Goal: Task Accomplishment & Management: Manage account settings

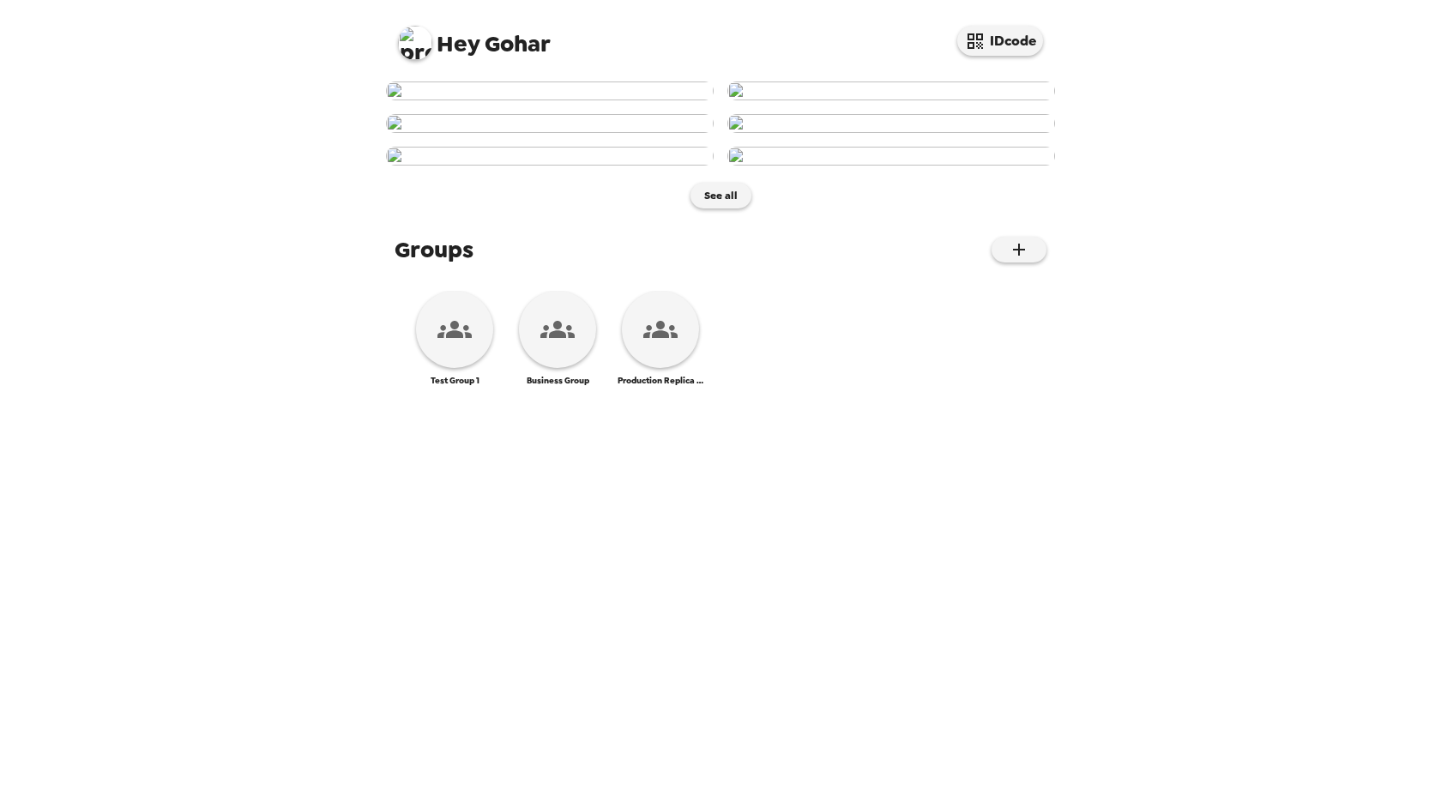
click at [417, 47] on img at bounding box center [415, 43] width 34 height 34
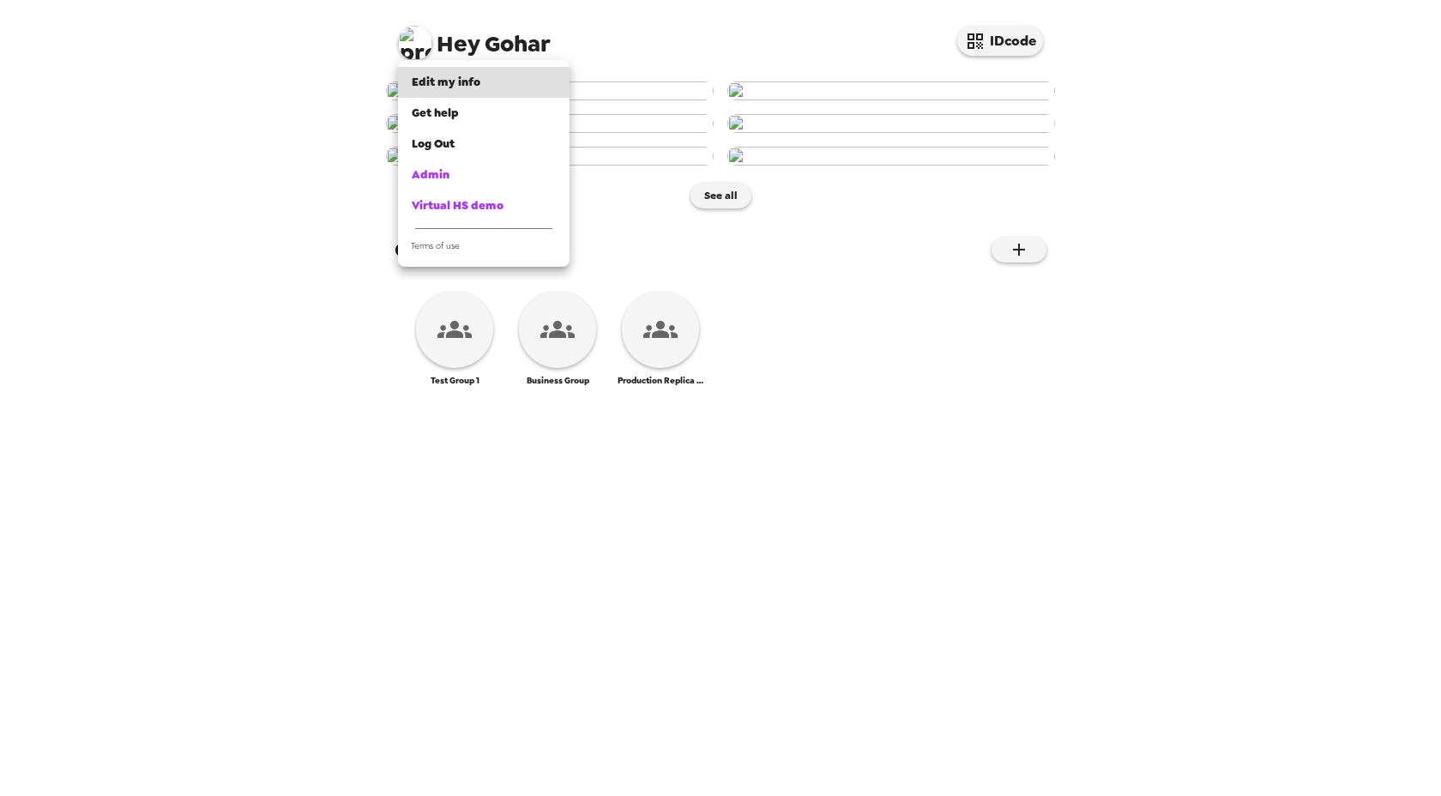
click at [610, 39] on div at bounding box center [720, 398] width 1441 height 796
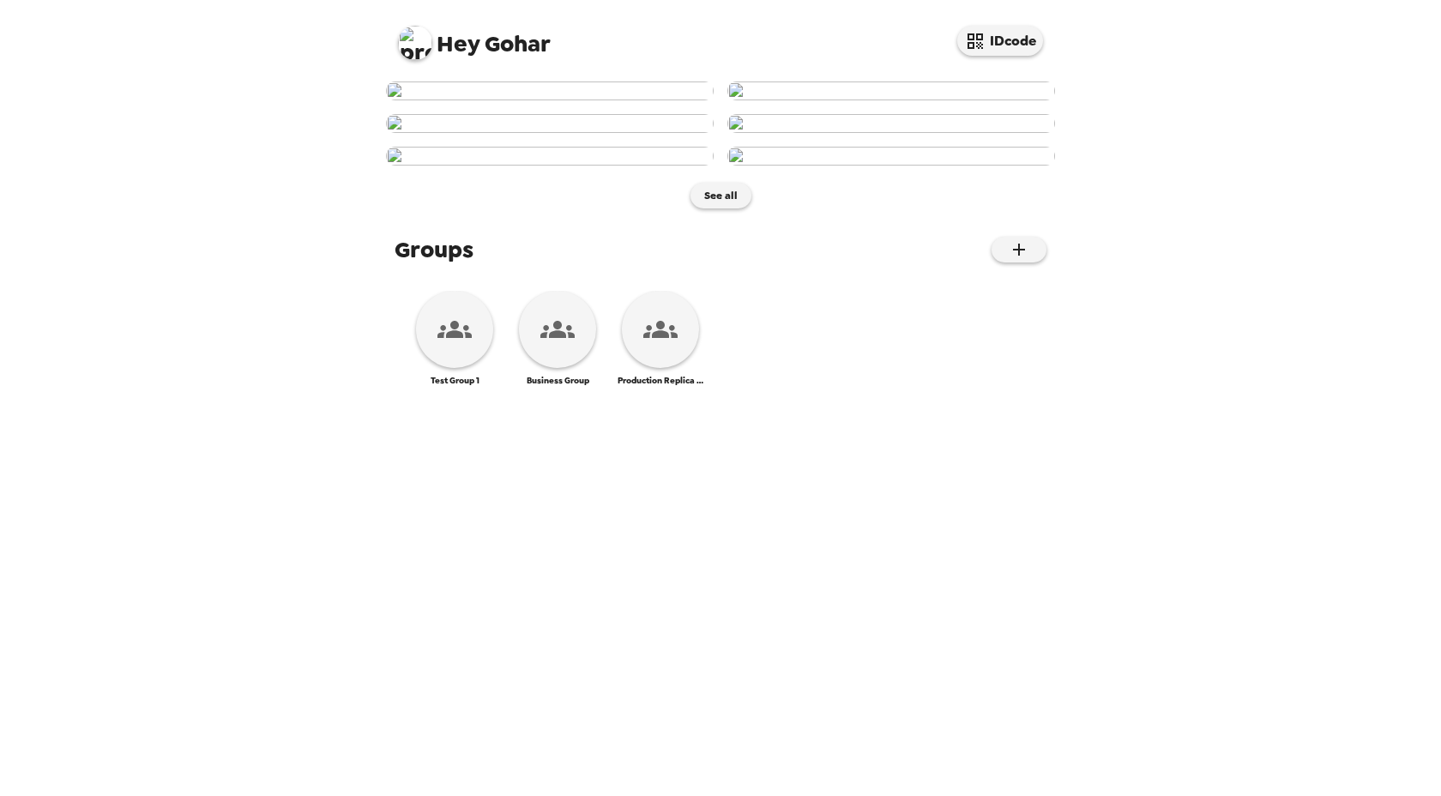
click at [418, 39] on img at bounding box center [415, 43] width 34 height 34
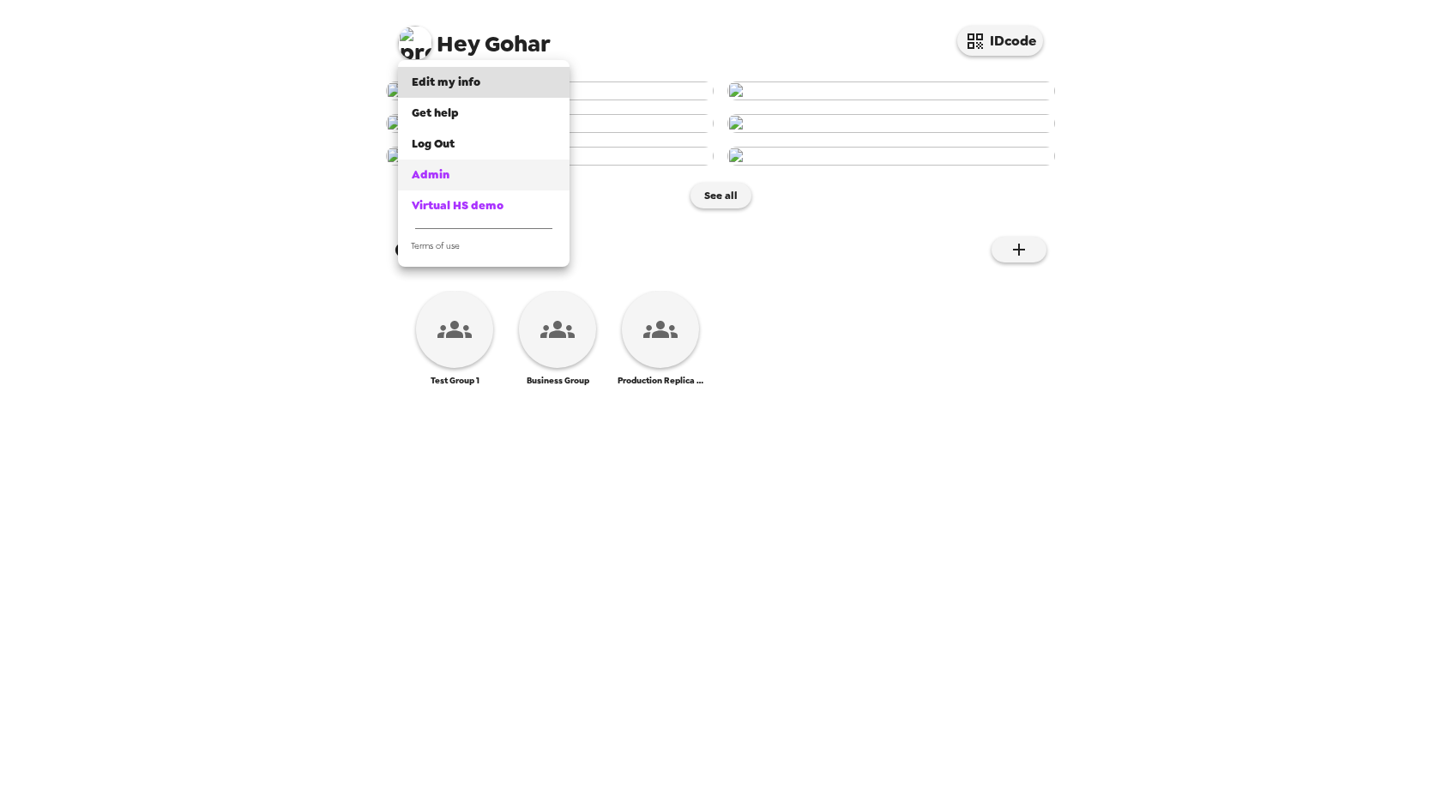
click at [428, 179] on span "Admin" at bounding box center [431, 174] width 38 height 15
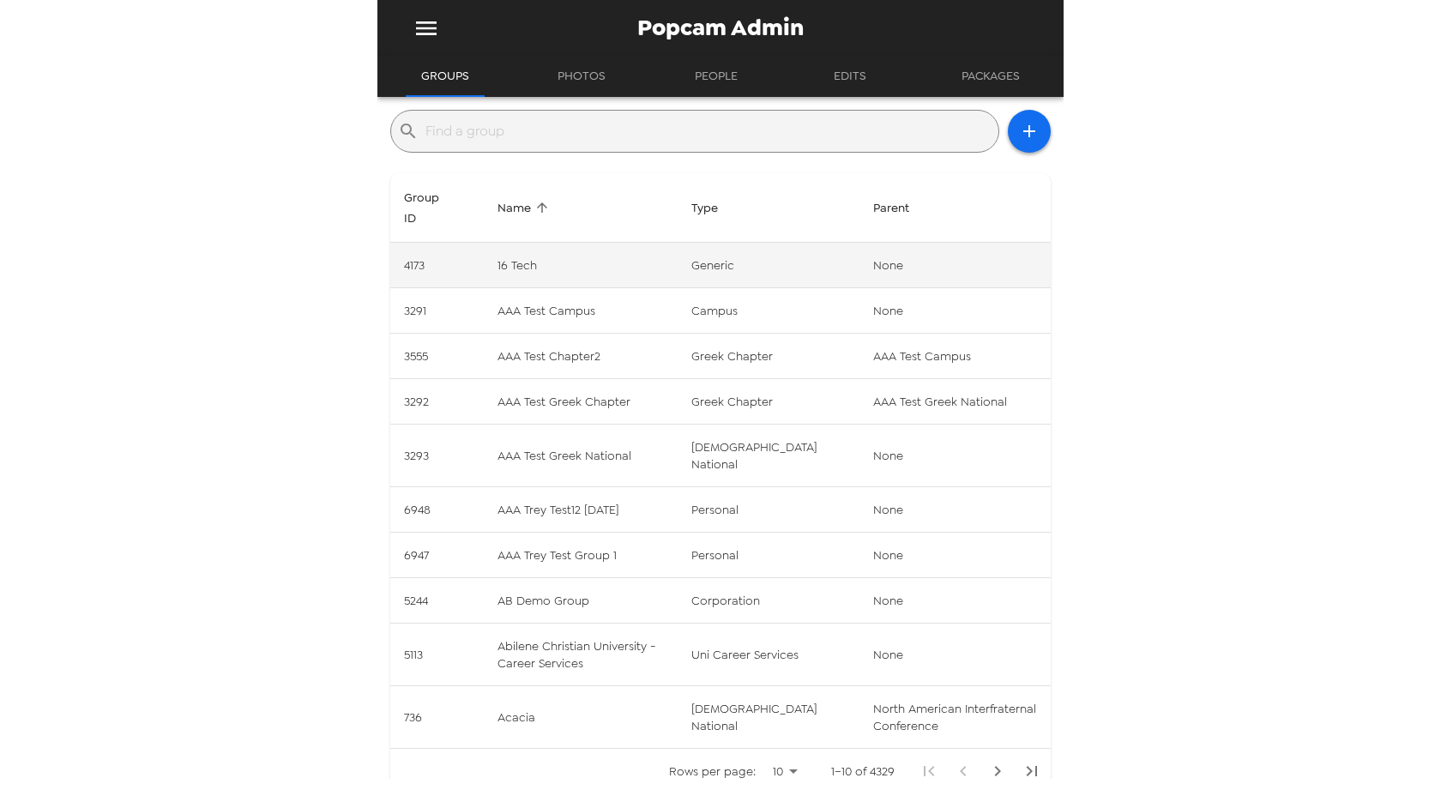
click at [523, 268] on td "16 Tech" at bounding box center [581, 265] width 194 height 45
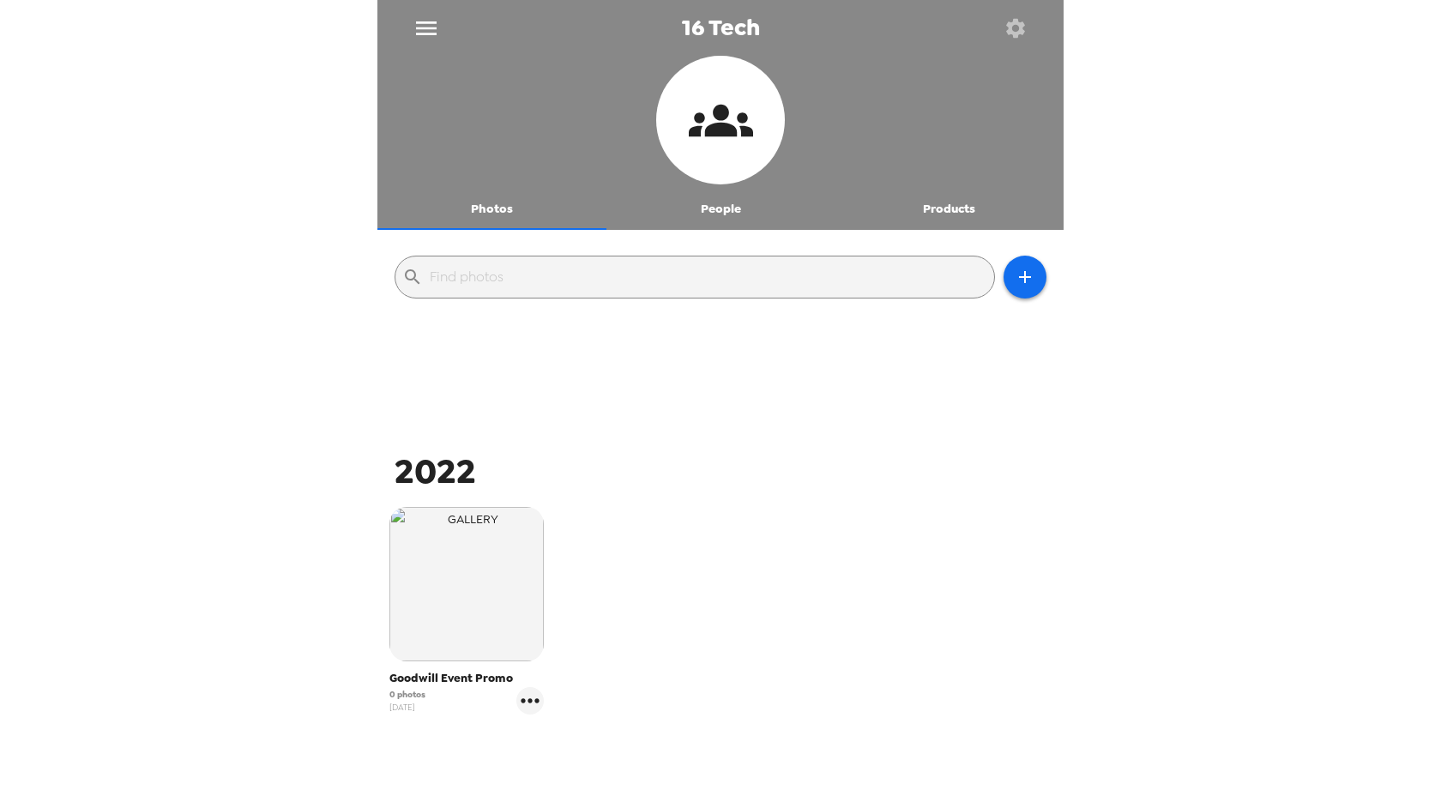
click at [722, 211] on button "People" at bounding box center [721, 209] width 229 height 41
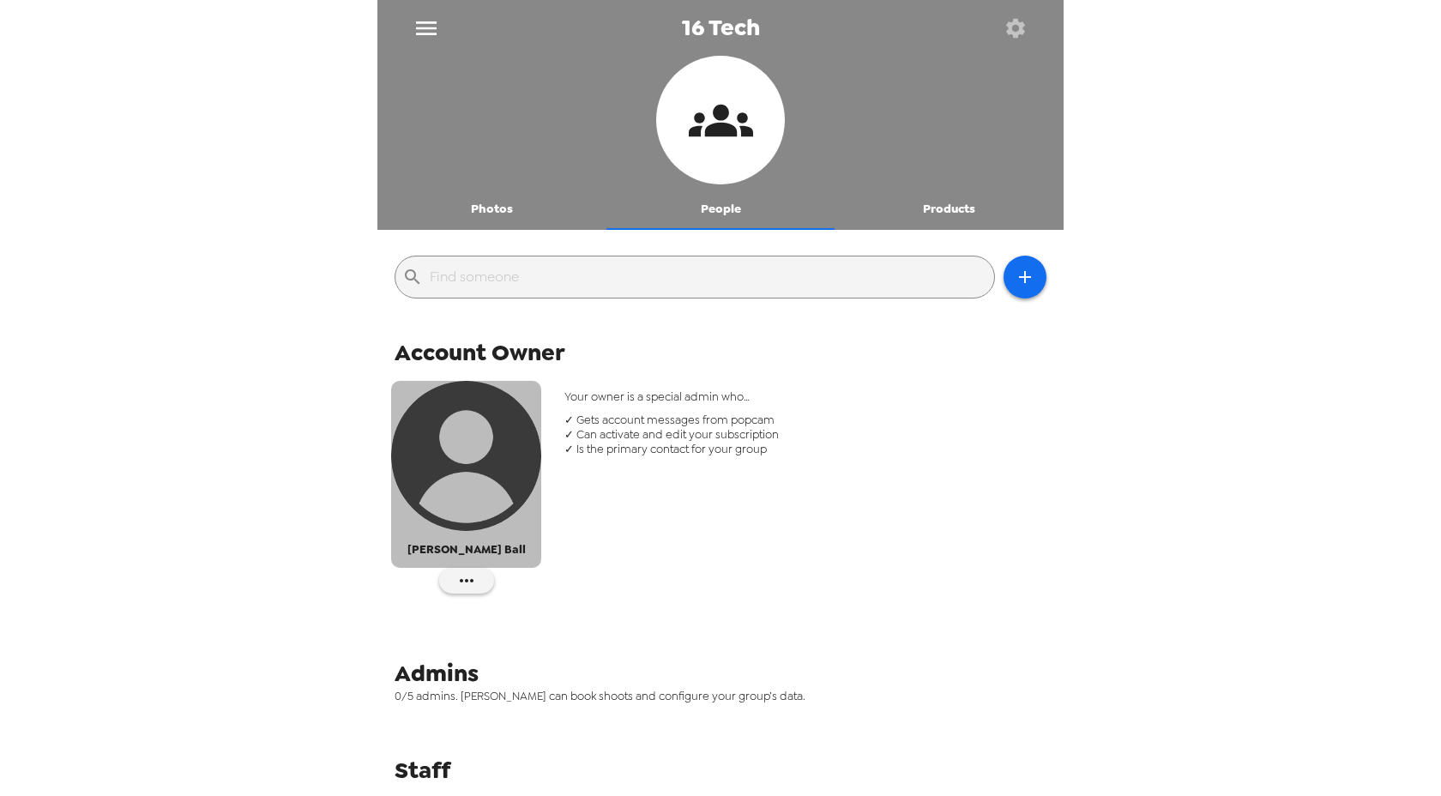
click at [475, 474] on img "button" at bounding box center [466, 456] width 150 height 150
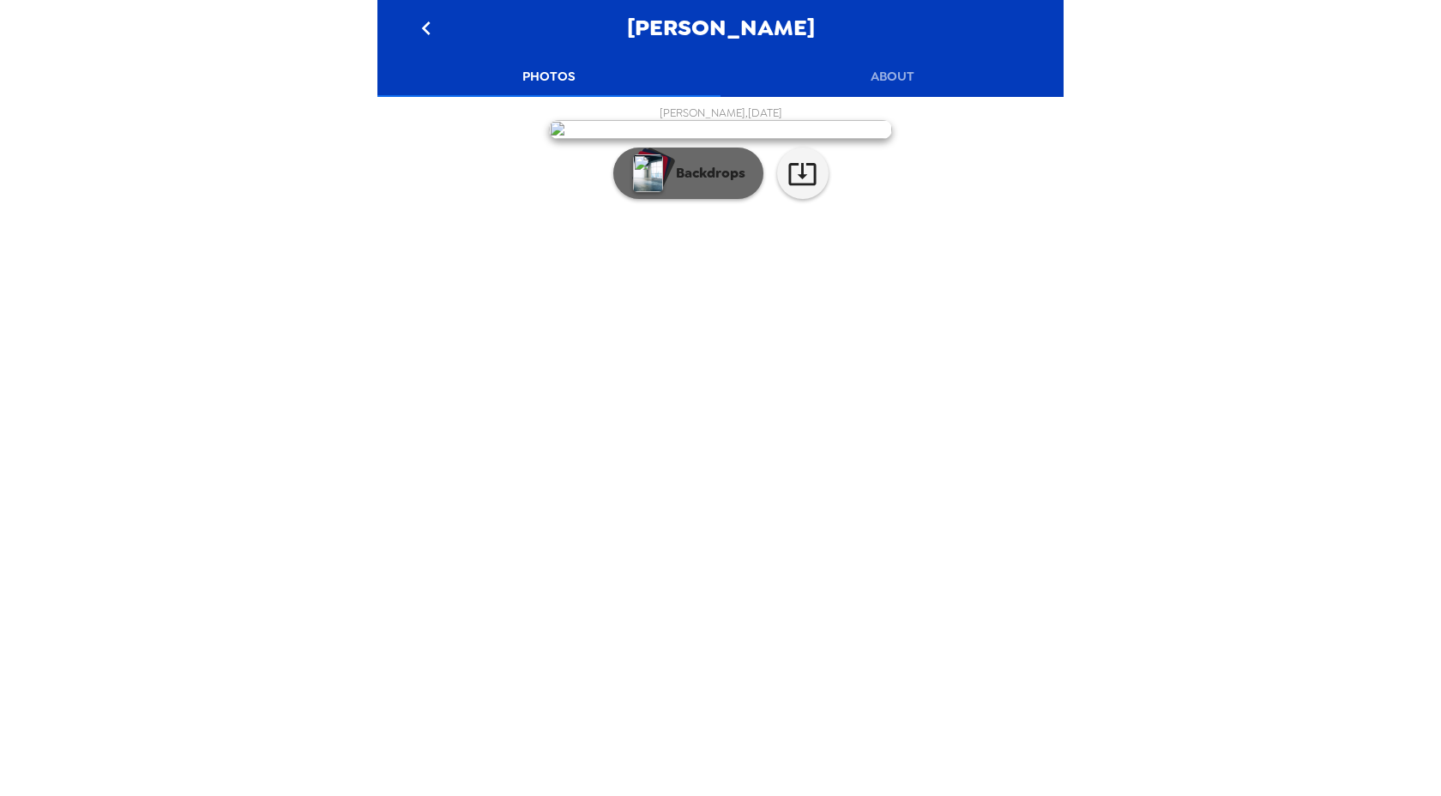
click at [702, 184] on p "Backdrops" at bounding box center [707, 173] width 78 height 21
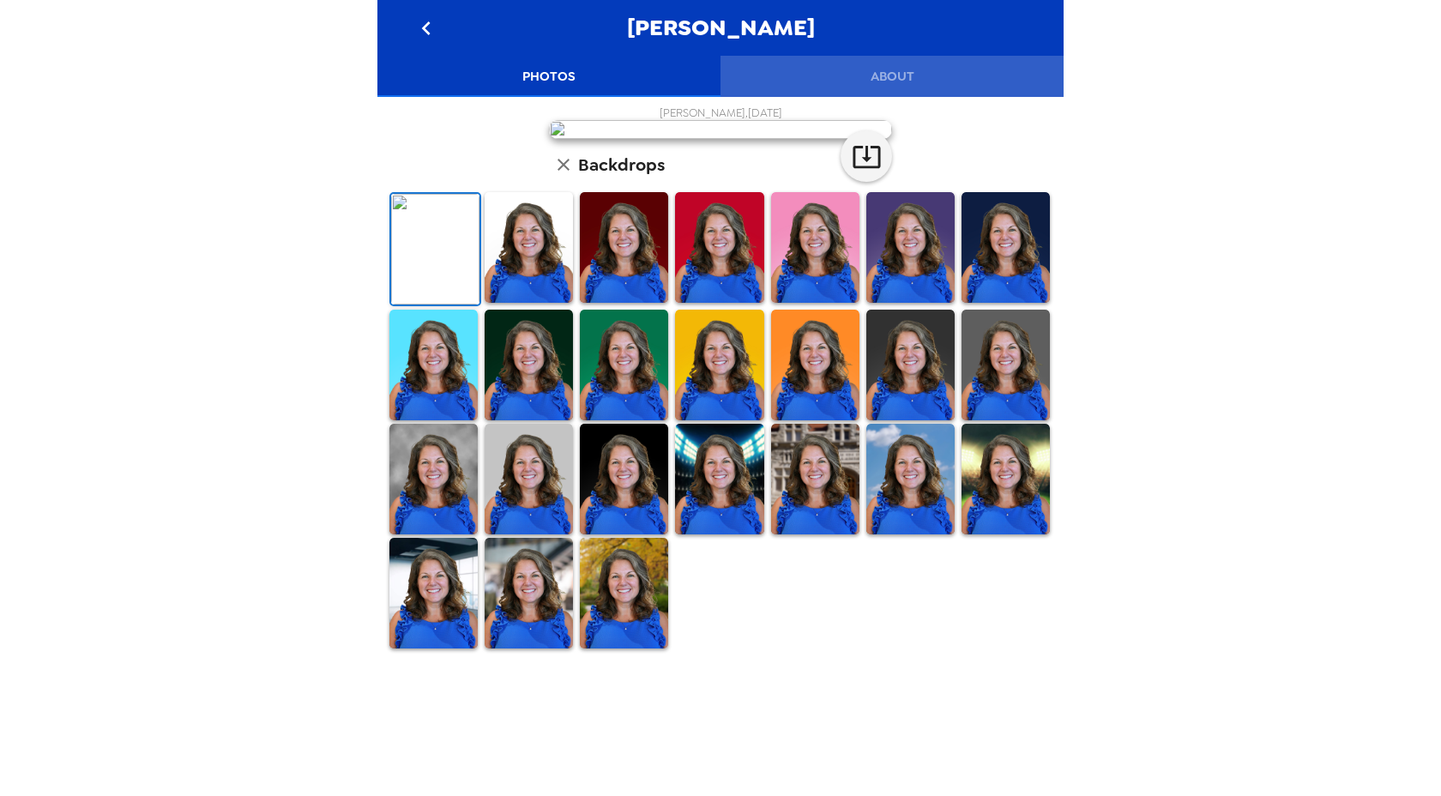
click at [897, 72] on button "About" at bounding box center [892, 76] width 343 height 41
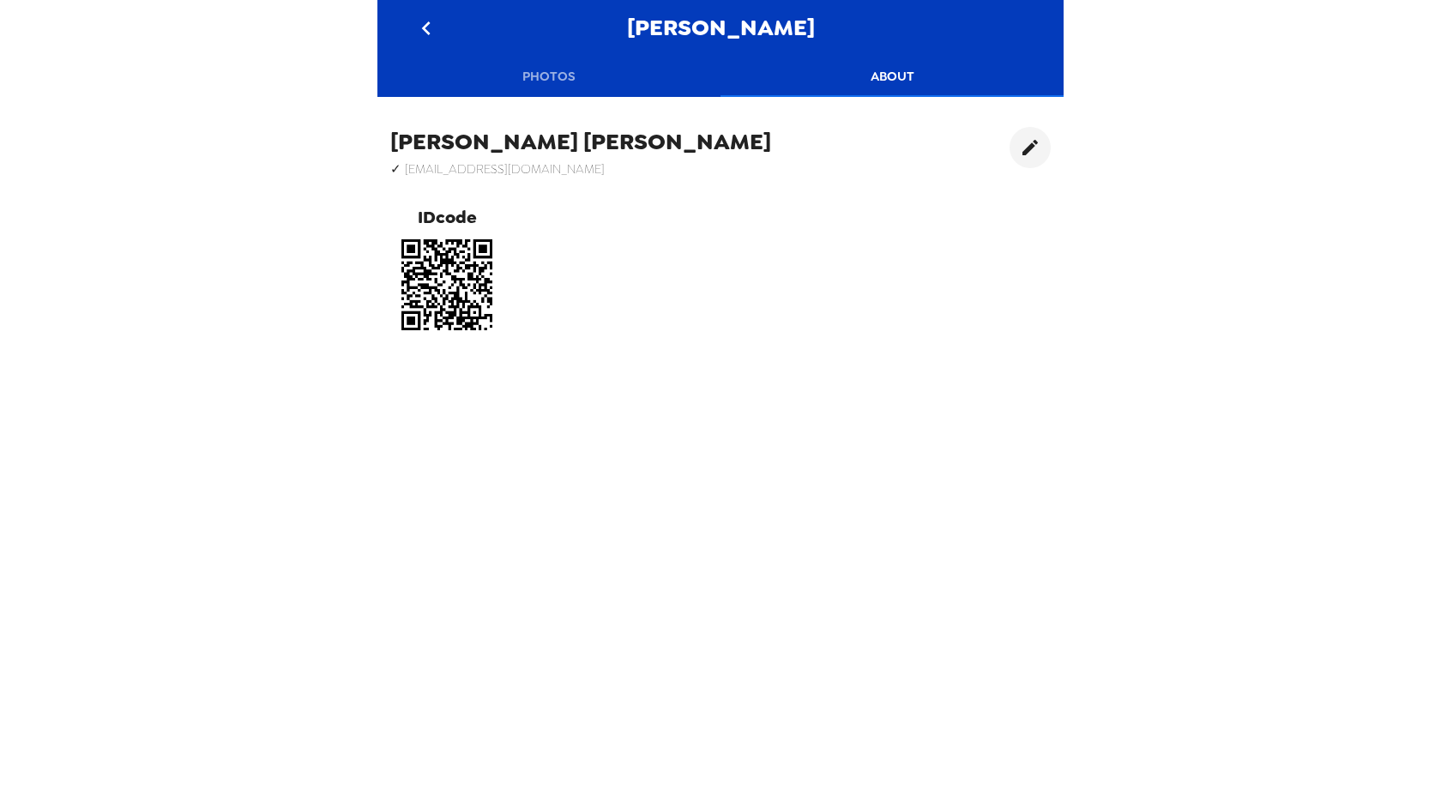
click at [555, 77] on button "Photos" at bounding box center [549, 76] width 343 height 41
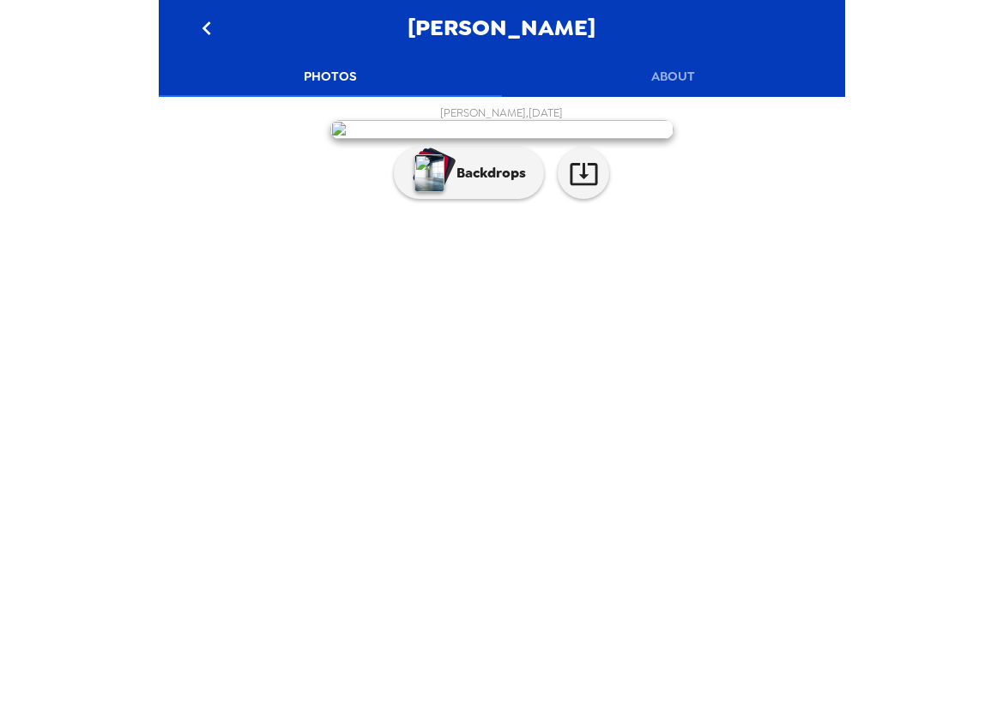
click at [479, 184] on p "Backdrops" at bounding box center [487, 173] width 78 height 21
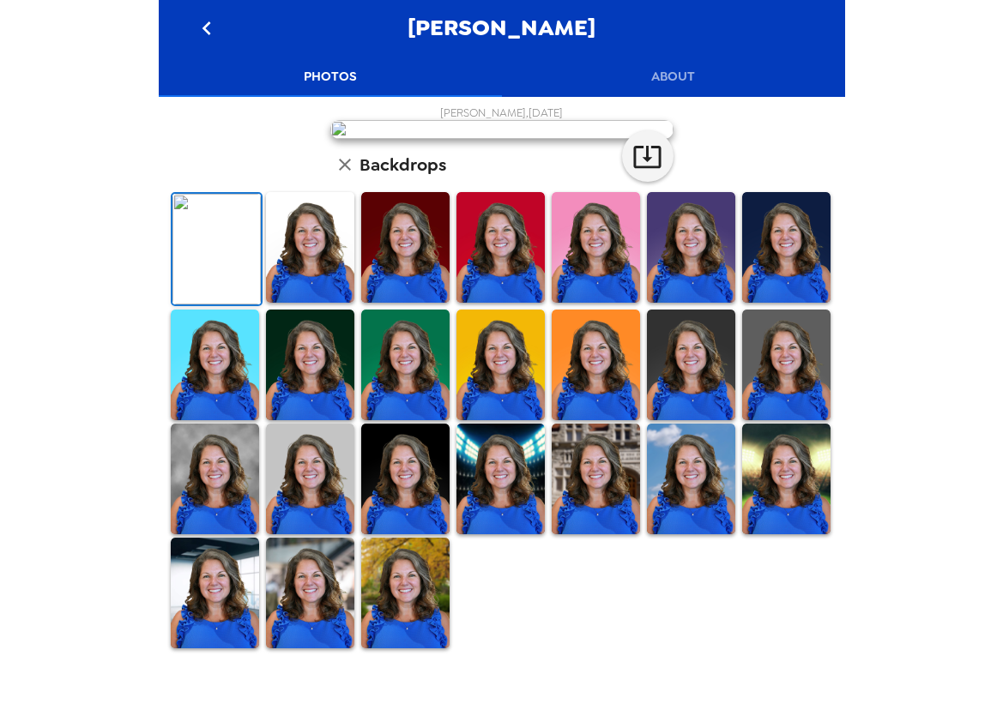
scroll to position [359, 0]
